Goal: Obtain resource: Obtain resource

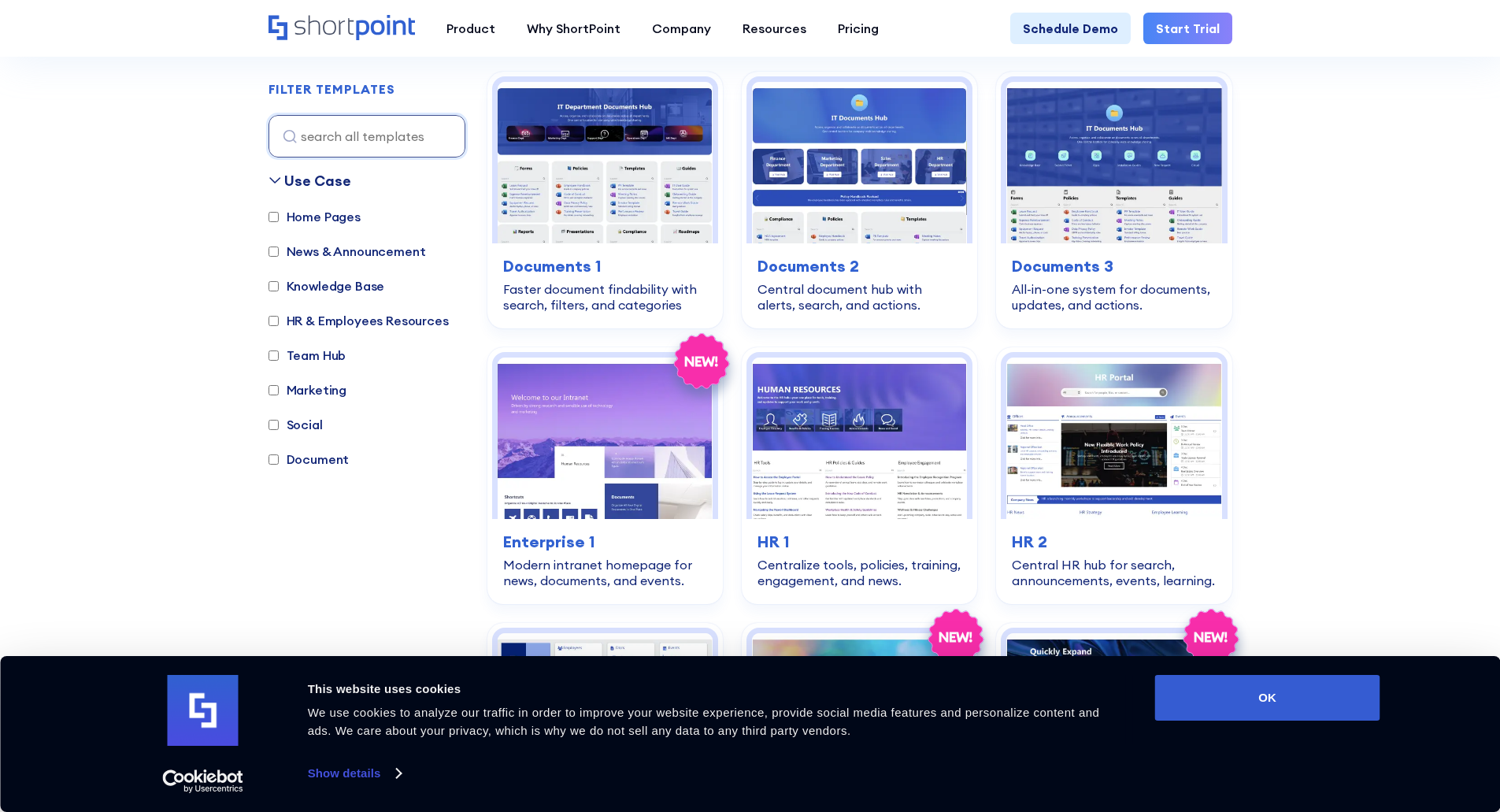
scroll to position [551, 0]
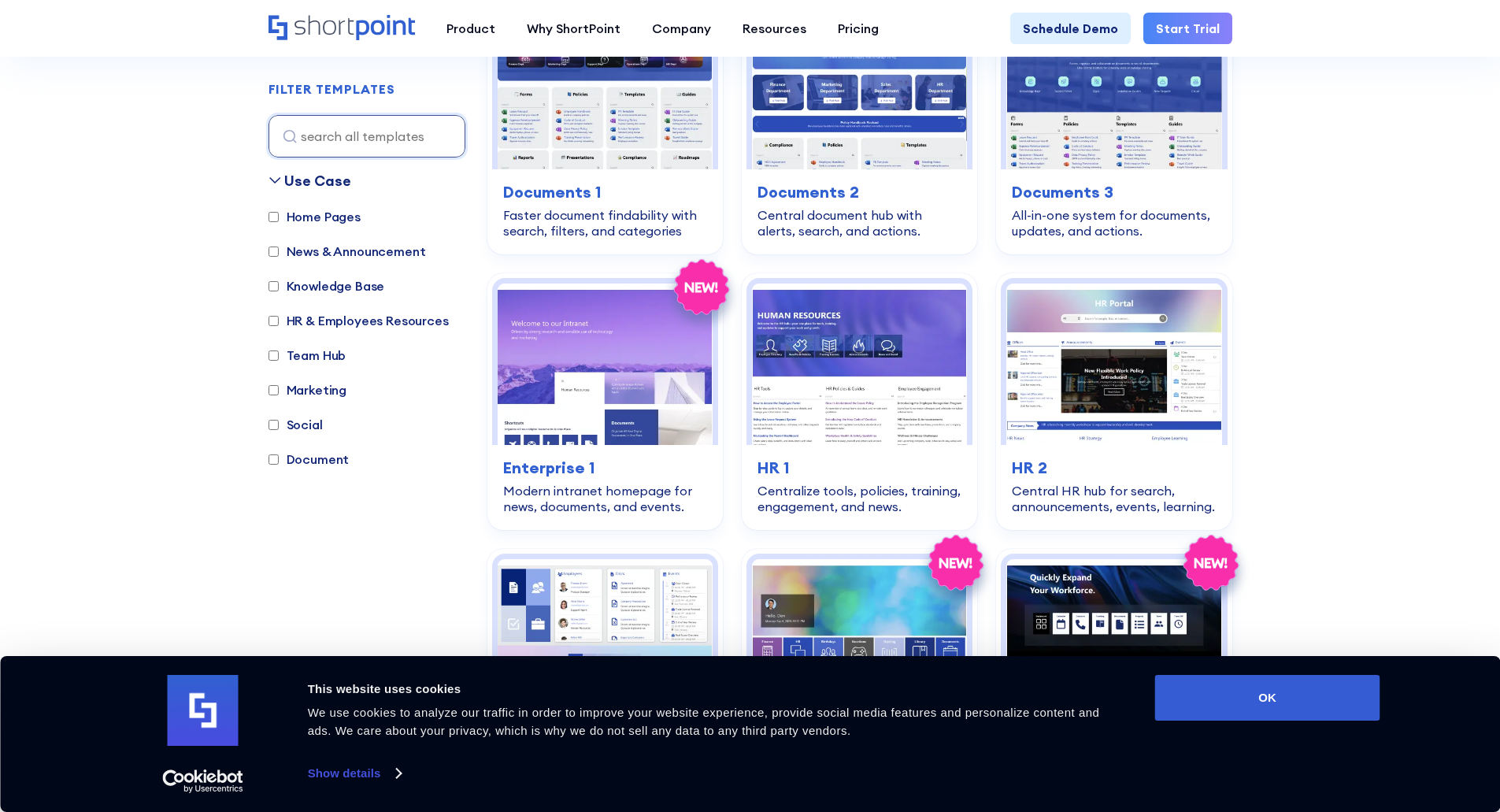
click at [279, 217] on label "Home Pages" at bounding box center [314, 216] width 92 height 19
click at [279, 217] on input "Home Pages" at bounding box center [273, 217] width 10 height 10
checkbox input "true"
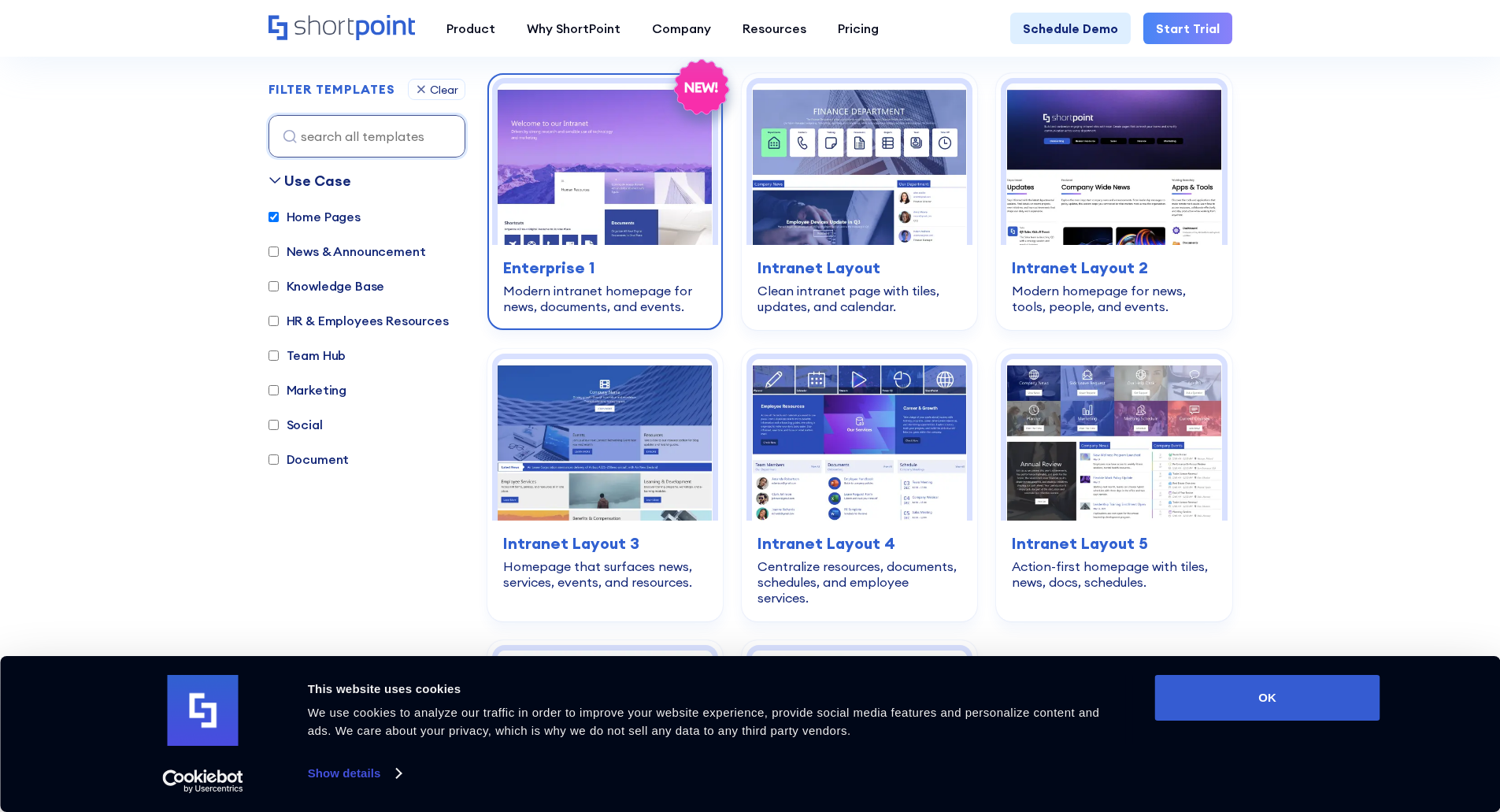
scroll to position [471, 0]
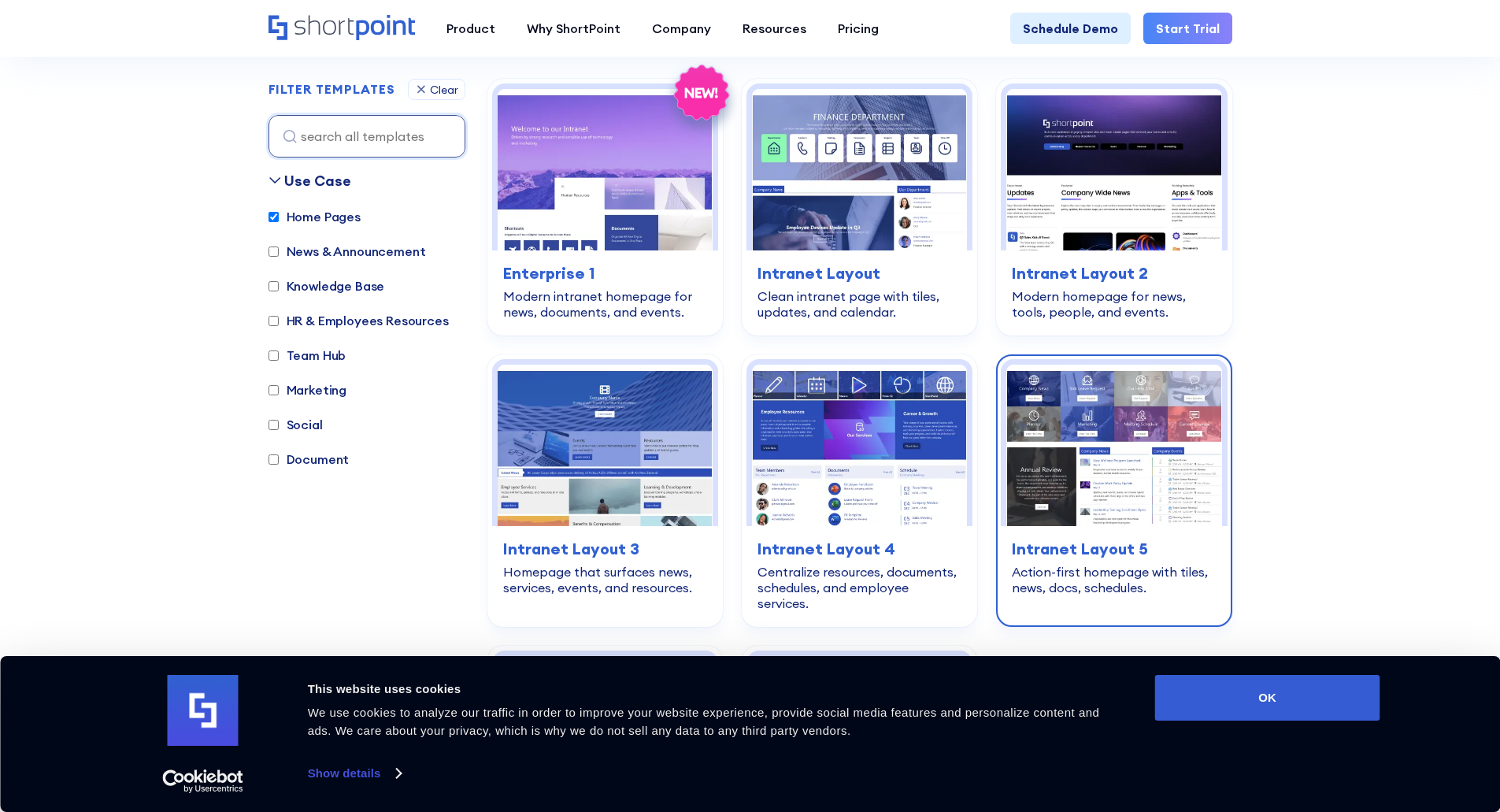
click at [1127, 406] on img at bounding box center [1114, 445] width 215 height 161
